Goal: Information Seeking & Learning: Learn about a topic

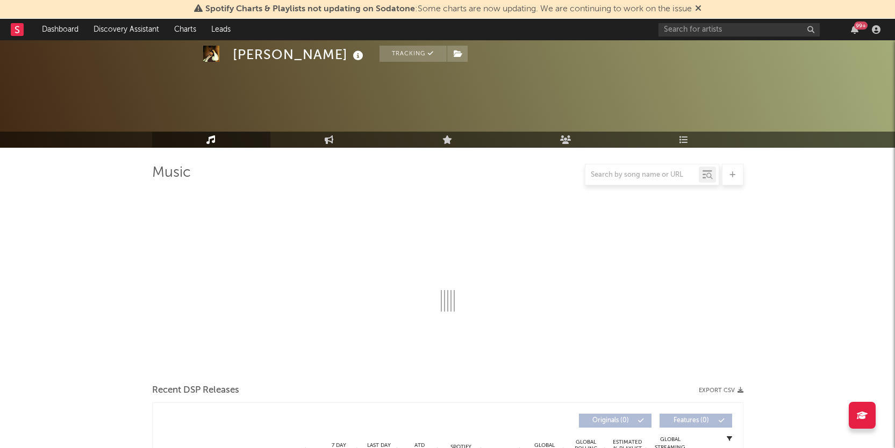
scroll to position [764, 0]
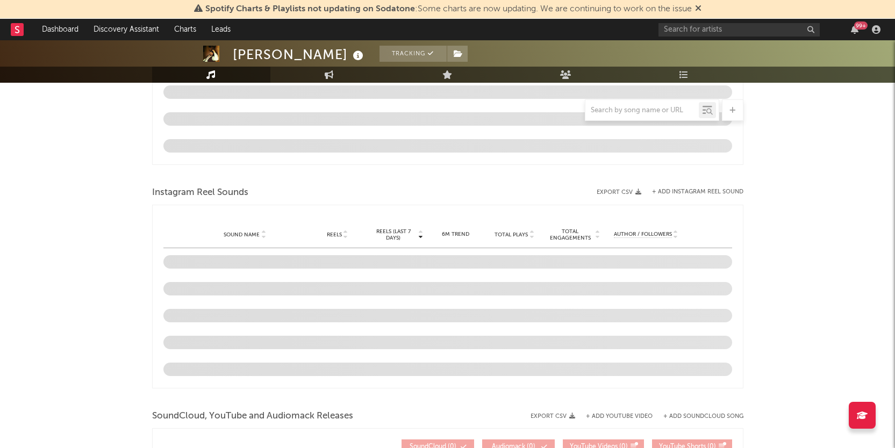
select select "6m"
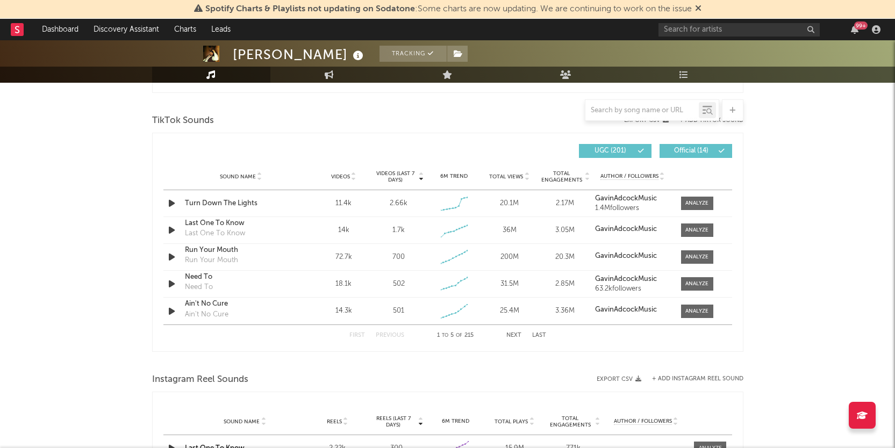
scroll to position [704, 0]
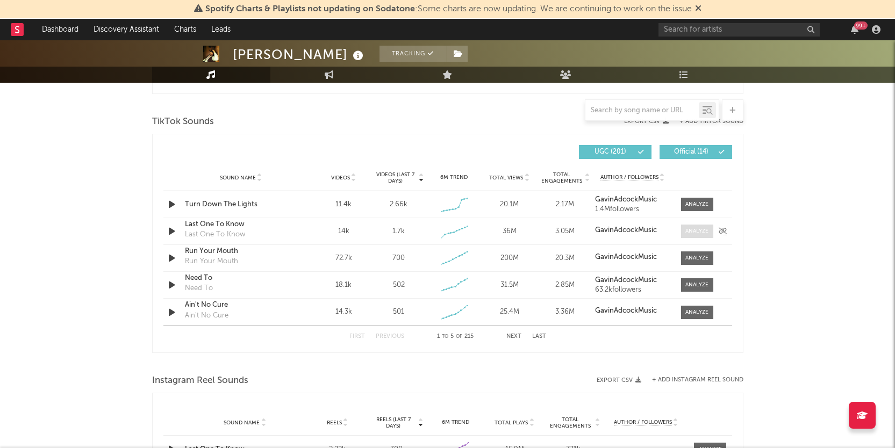
click at [699, 229] on div at bounding box center [696, 231] width 23 height 8
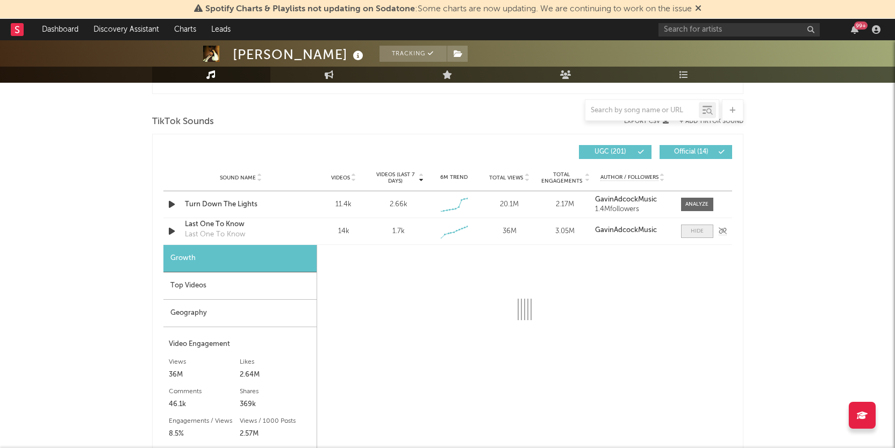
select select "1w"
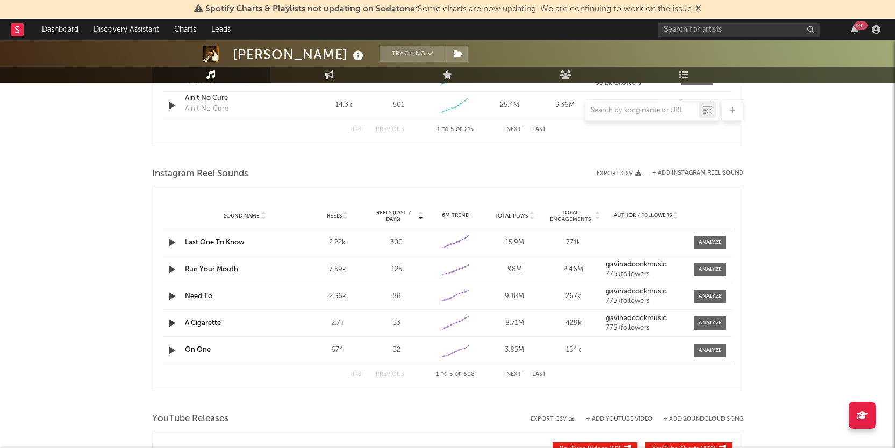
scroll to position [1222, 0]
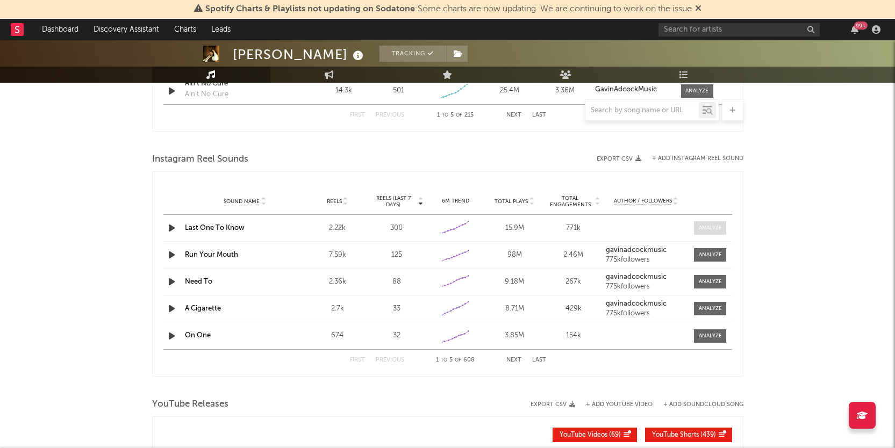
click at [714, 232] on div at bounding box center [710, 228] width 23 height 8
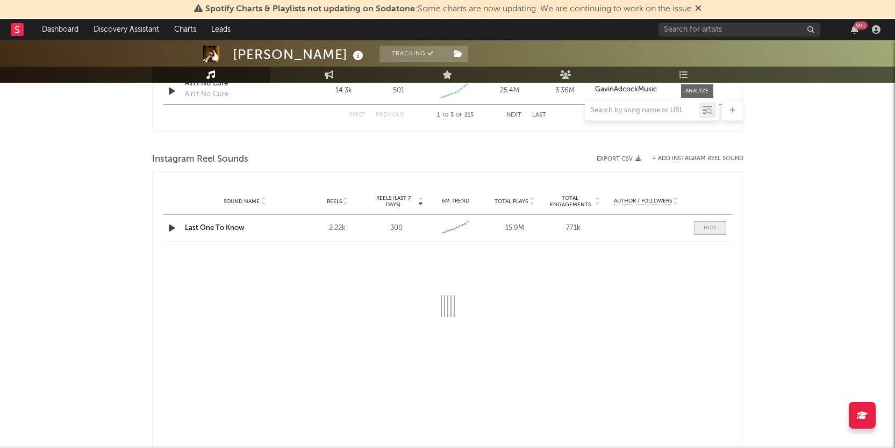
select select "1w"
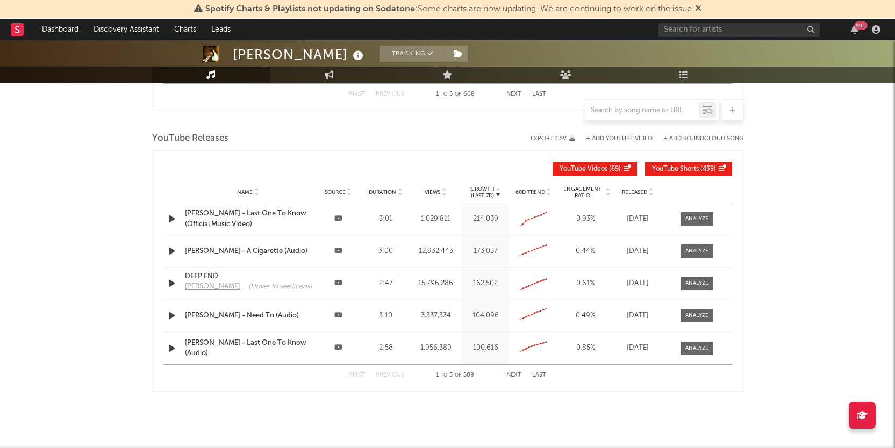
scroll to position [1695, 0]
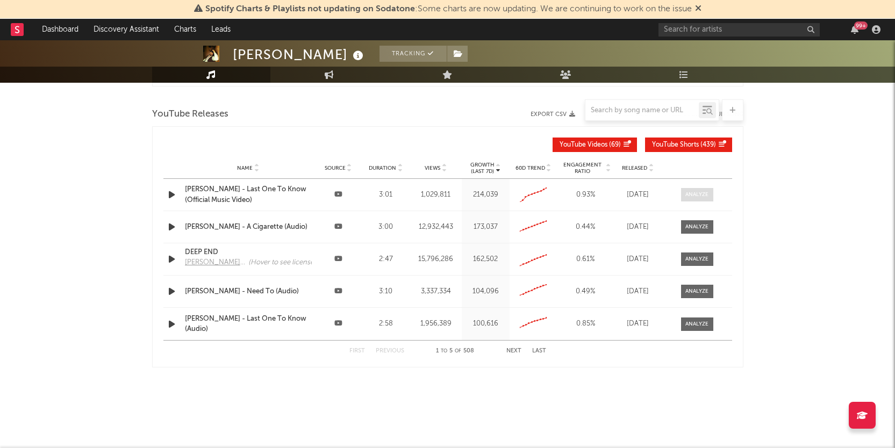
click at [693, 192] on div at bounding box center [696, 195] width 23 height 8
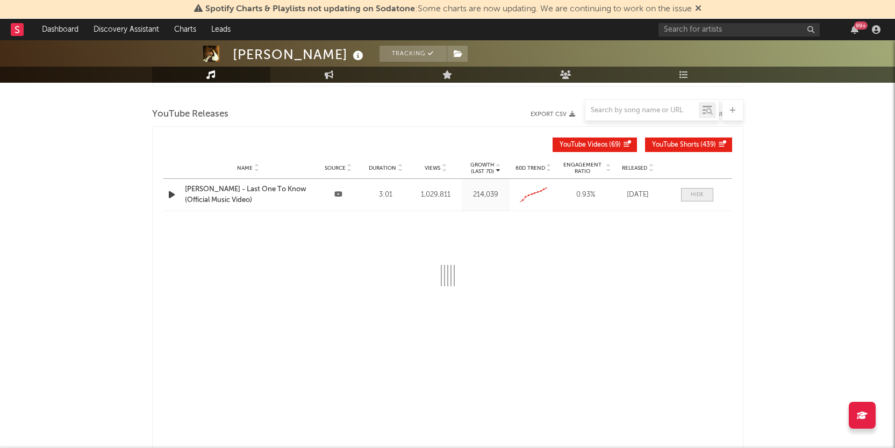
select select "All"
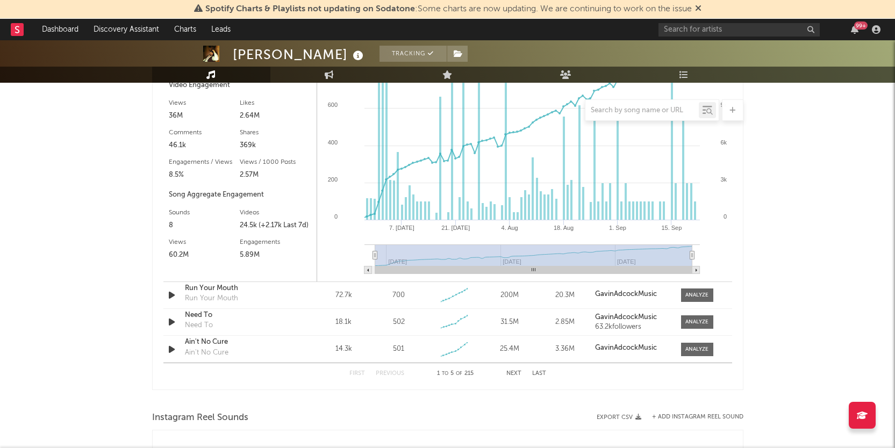
scroll to position [805, 0]
